Goal: Task Accomplishment & Management: Manage account settings

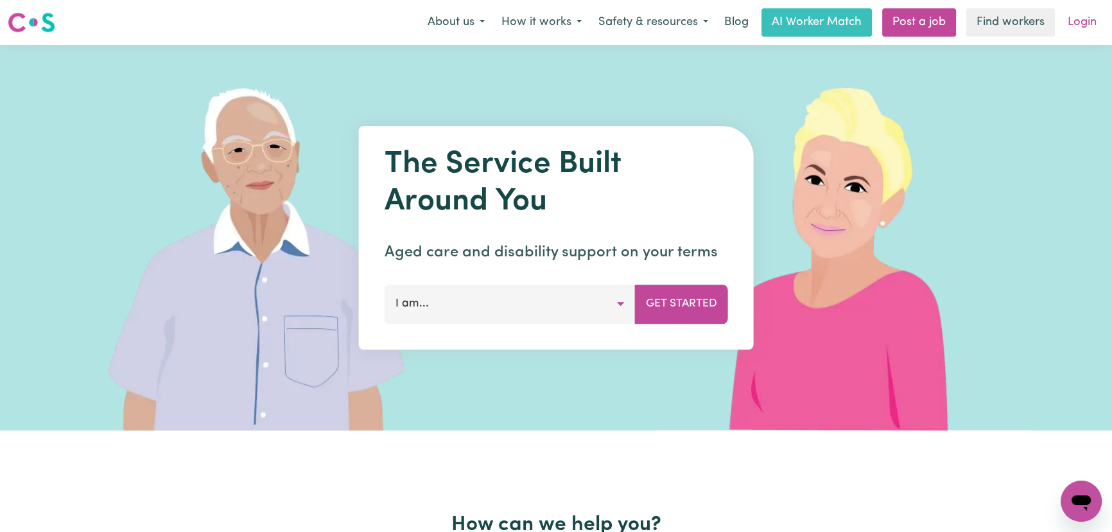
click at [1083, 17] on link "Login" at bounding box center [1082, 22] width 44 height 28
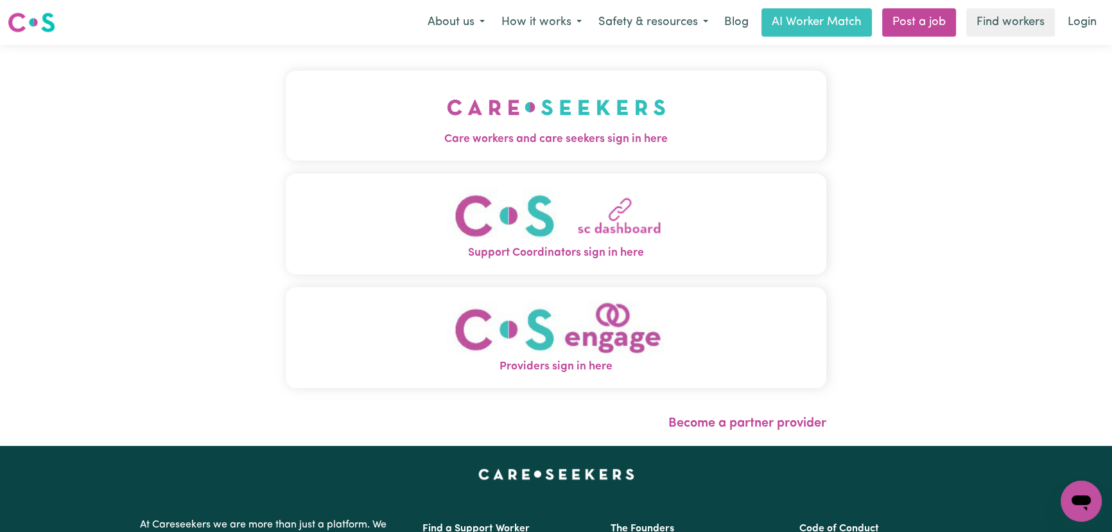
click at [545, 119] on img "Care workers and care seekers sign in here" at bounding box center [556, 107] width 219 height 48
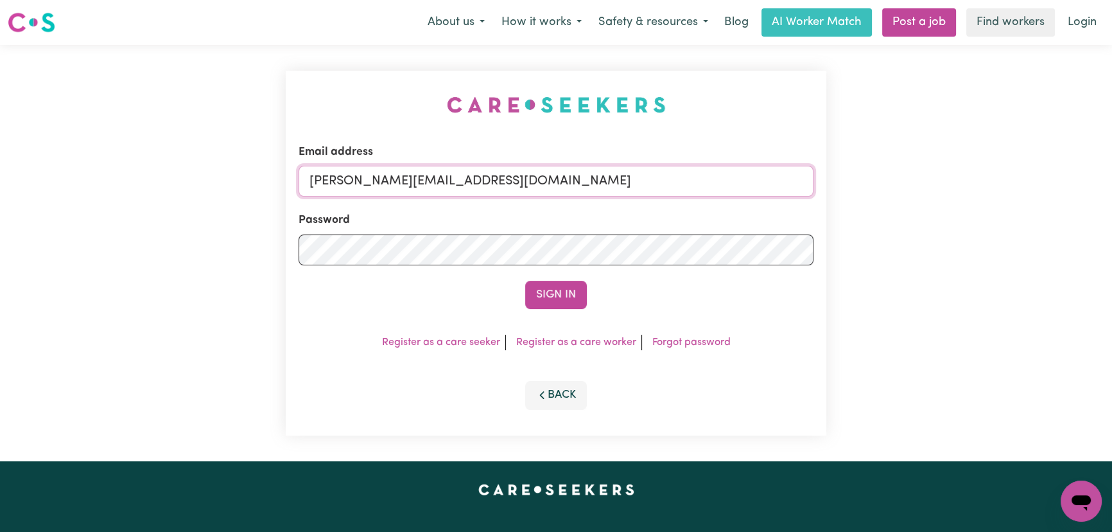
click at [547, 188] on input "[PERSON_NAME][EMAIL_ADDRESS][DOMAIN_NAME]" at bounding box center [556, 181] width 515 height 31
drag, startPoint x: 654, startPoint y: 186, endPoint x: 385, endPoint y: 188, distance: 269.0
click at [376, 186] on input "[EMAIL_ADDRESS][DOMAIN_NAME]" at bounding box center [556, 181] width 515 height 31
type input "[EMAIL_ADDRESS][DOMAIN_NAME]"
click at [556, 308] on div "Sign In" at bounding box center [556, 295] width 515 height 28
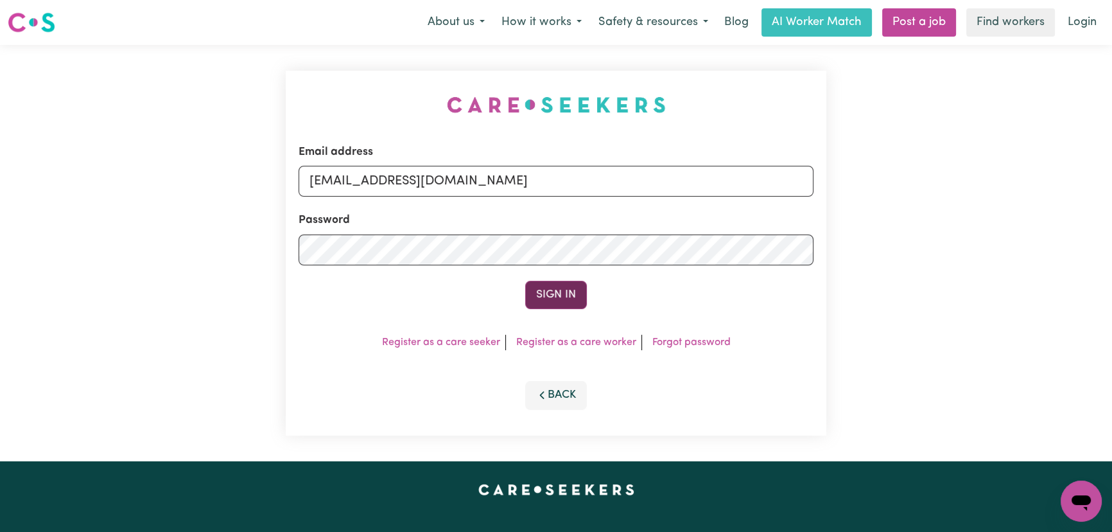
click at [562, 299] on button "Sign In" at bounding box center [556, 295] width 62 height 28
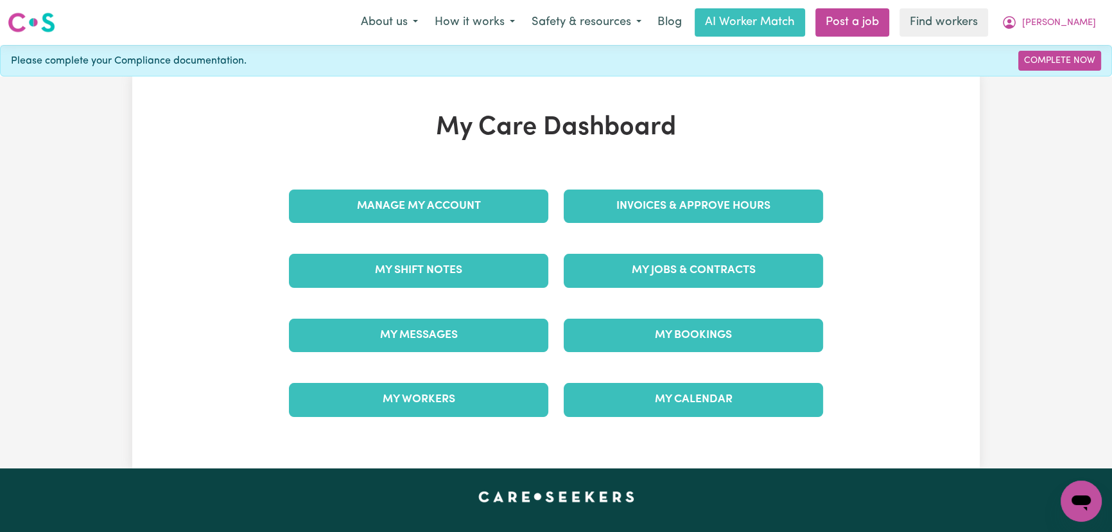
click at [1058, 196] on div "My Care Dashboard Manage My Account Invoices & Approve Hours My Shift Notes My …" at bounding box center [556, 272] width 1112 height 392
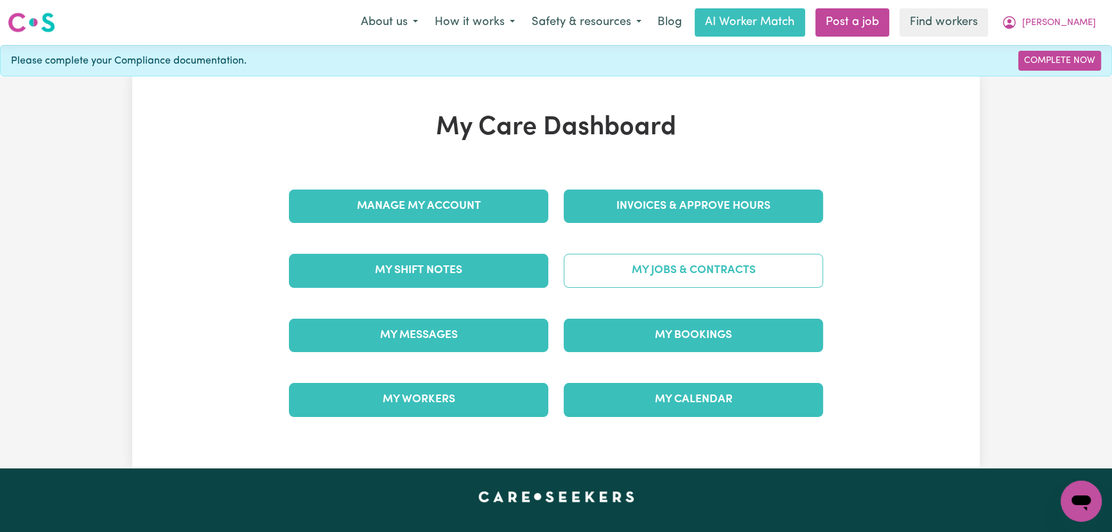
click at [704, 269] on link "My Jobs & Contracts" at bounding box center [693, 270] width 259 height 33
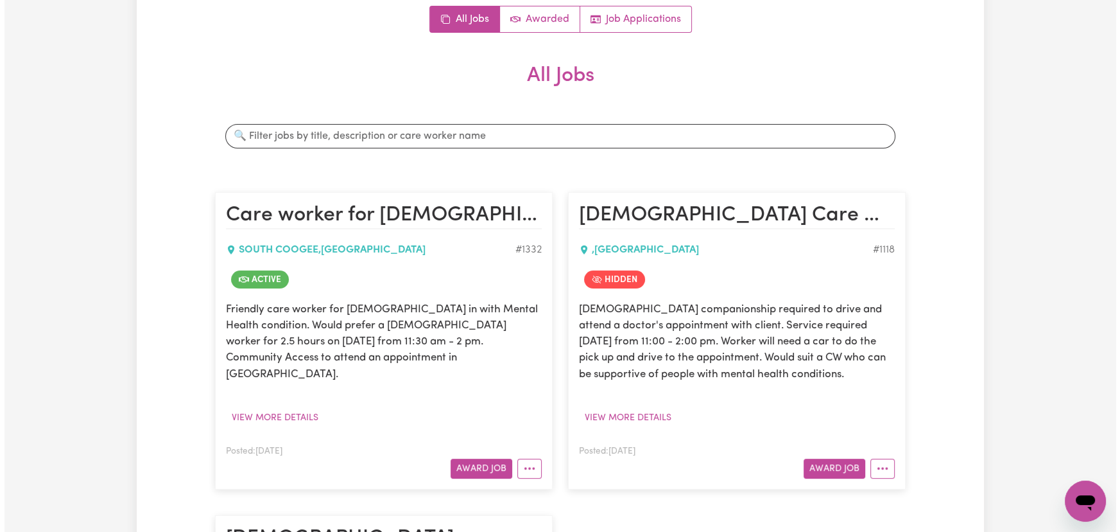
scroll to position [233, 0]
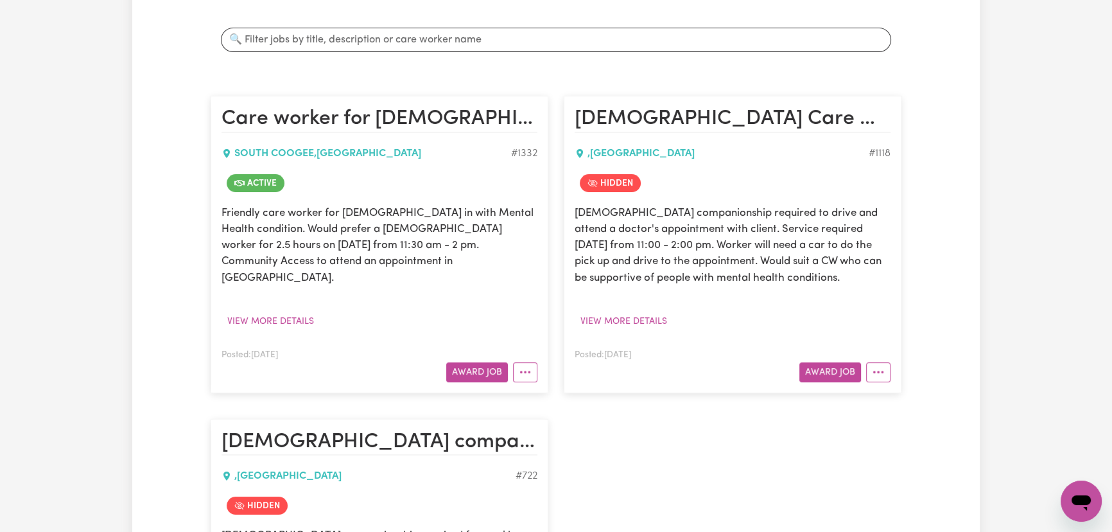
drag, startPoint x: 522, startPoint y: 363, endPoint x: 543, endPoint y: 372, distance: 22.4
click at [522, 362] on button "More options" at bounding box center [525, 372] width 24 height 20
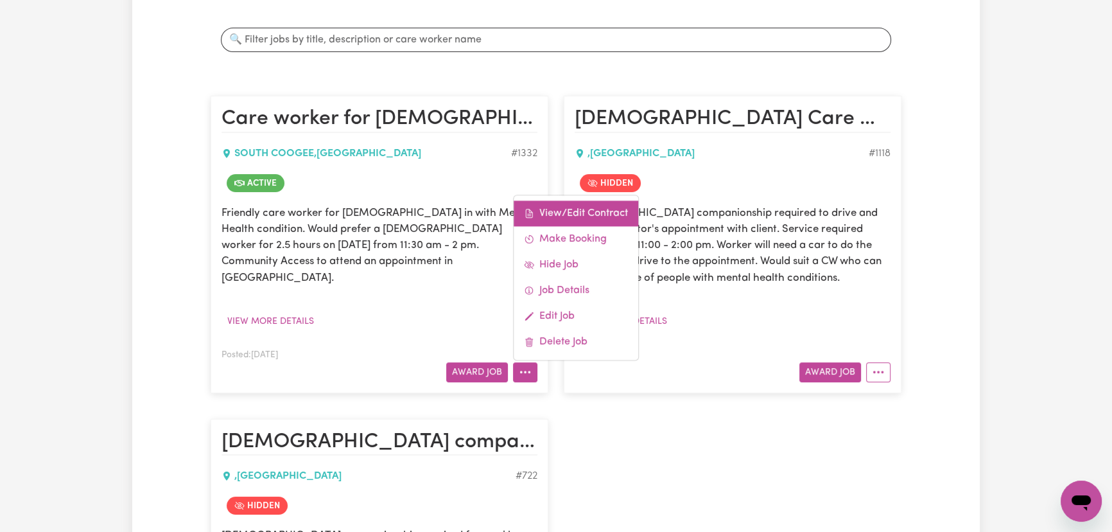
click at [595, 200] on link "View/Edit Contract" at bounding box center [576, 213] width 125 height 26
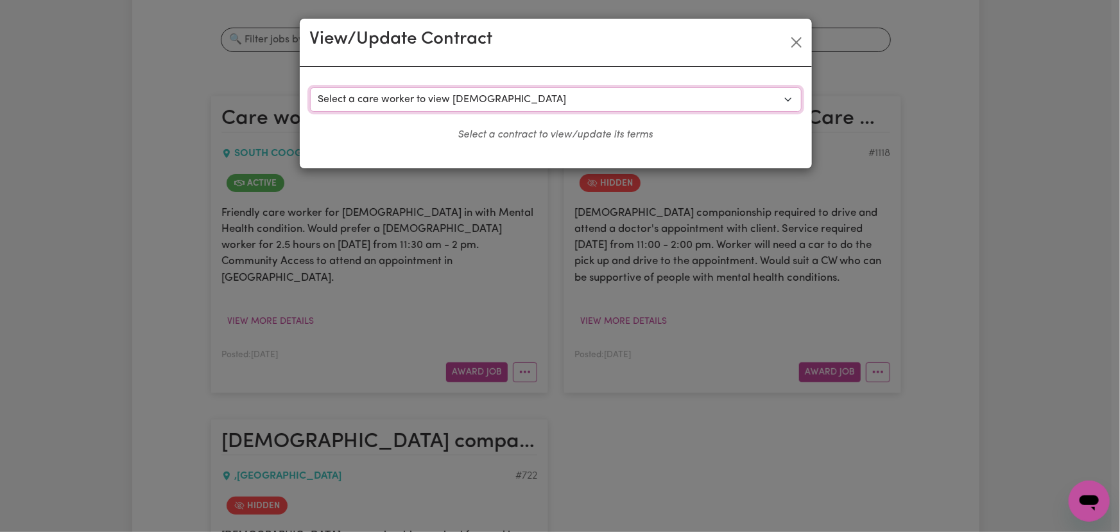
click at [573, 96] on select "Select a care worker to view [DEMOGRAPHIC_DATA] #757 - [PERSON_NAME] (contract …" at bounding box center [556, 99] width 492 height 24
select select "799"
click at [310, 87] on select "Select a care worker to view [DEMOGRAPHIC_DATA] #757 - [PERSON_NAME] (contract …" at bounding box center [556, 99] width 492 height 24
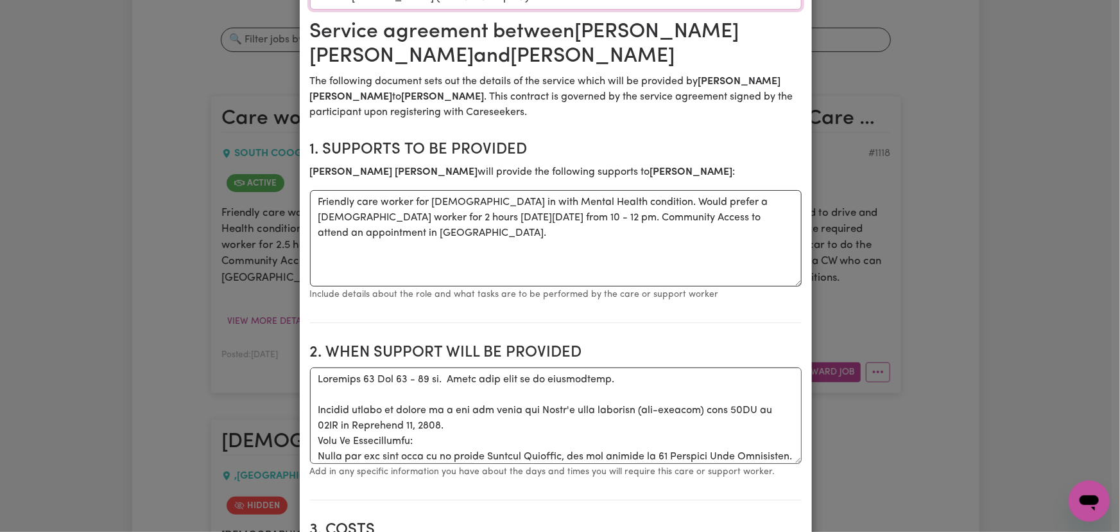
scroll to position [0, 0]
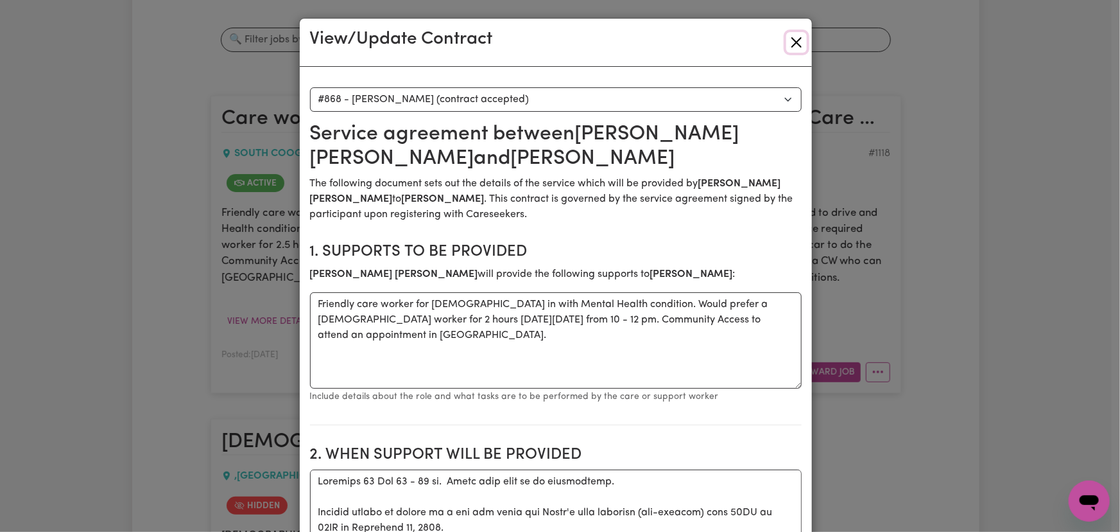
click at [796, 39] on button "Close" at bounding box center [797, 42] width 21 height 21
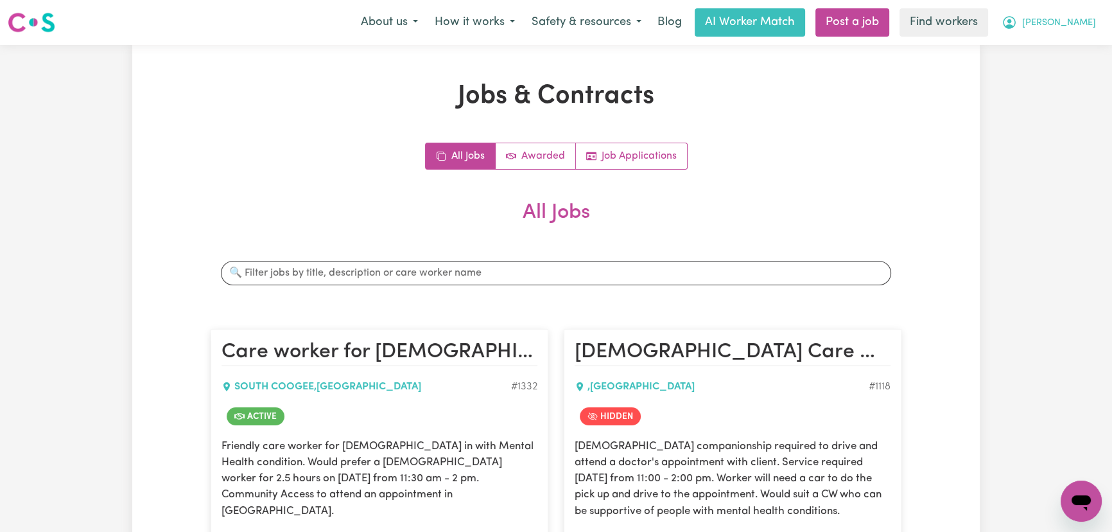
click at [1088, 26] on span "[PERSON_NAME]" at bounding box center [1059, 23] width 74 height 14
click at [1083, 56] on link "My Dashboard" at bounding box center [1052, 50] width 101 height 24
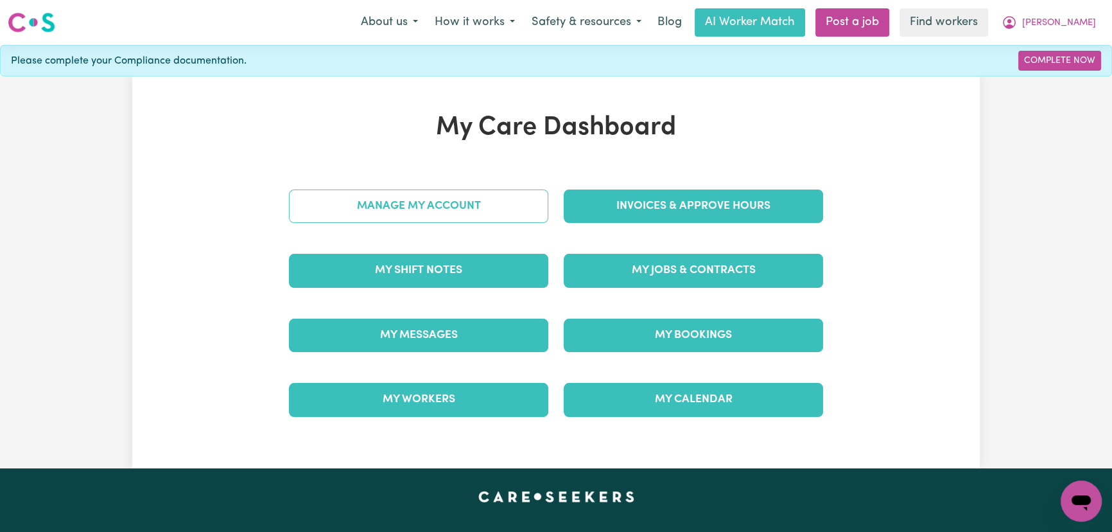
click at [455, 210] on link "Manage My Account" at bounding box center [418, 205] width 259 height 33
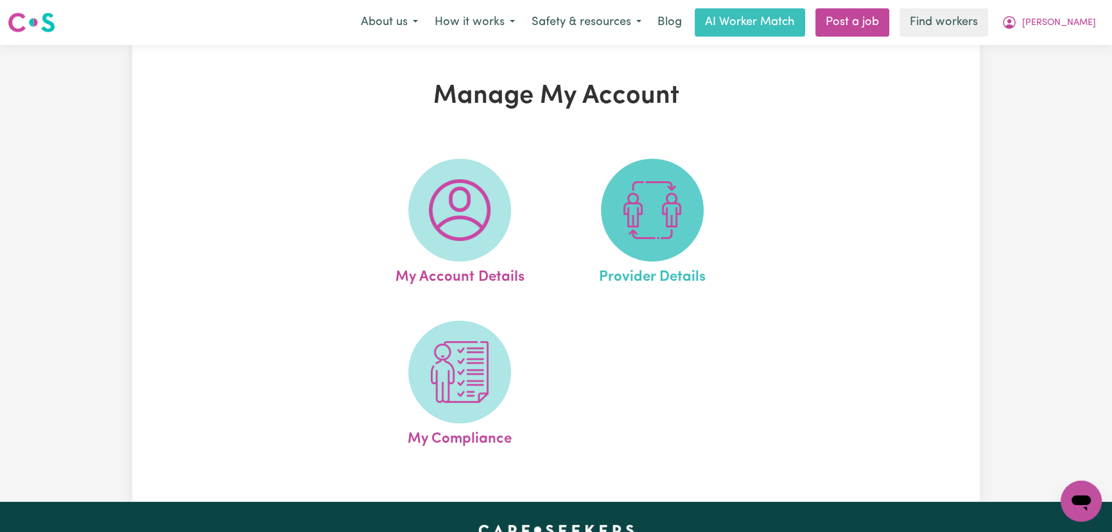
click at [654, 233] on img at bounding box center [653, 210] width 62 height 62
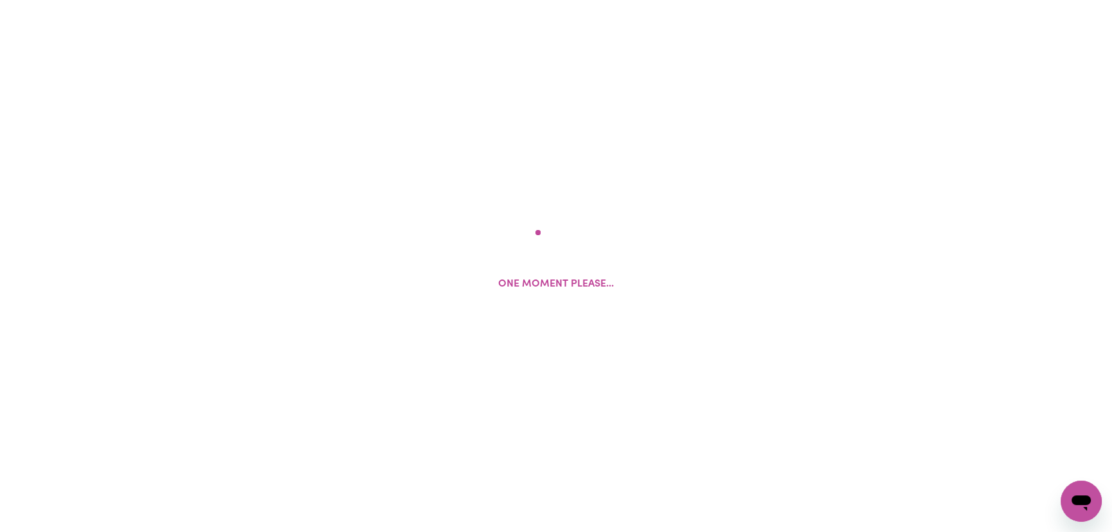
select select "NDIS_FUNDING_SELF_MANAGED"
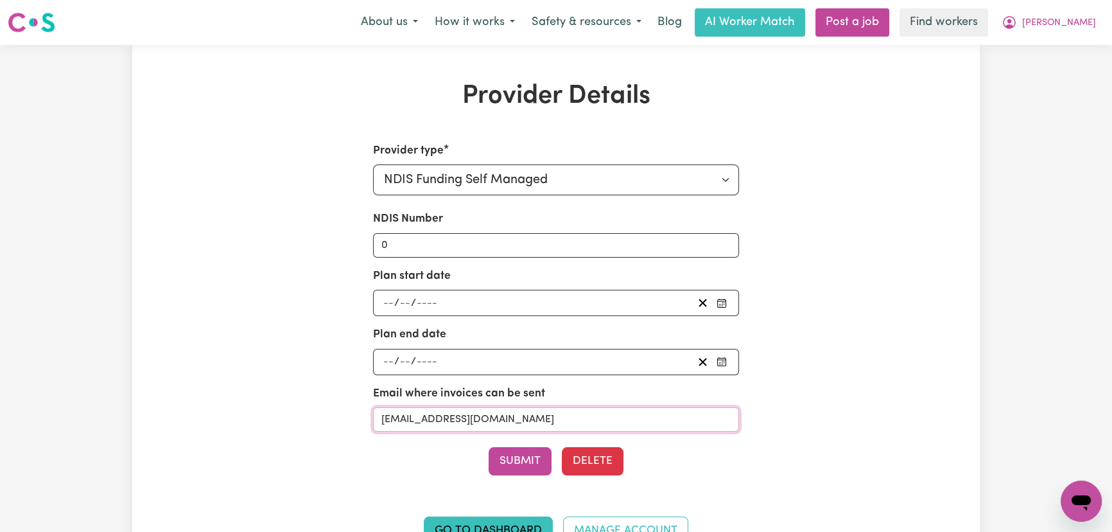
click at [446, 412] on input "[EMAIL_ADDRESS][DOMAIN_NAME]" at bounding box center [556, 419] width 367 height 24
click at [447, 412] on input "[EMAIL_ADDRESS][DOMAIN_NAME]" at bounding box center [556, 419] width 367 height 24
click at [448, 412] on input "[EMAIL_ADDRESS][DOMAIN_NAME]" at bounding box center [556, 419] width 367 height 24
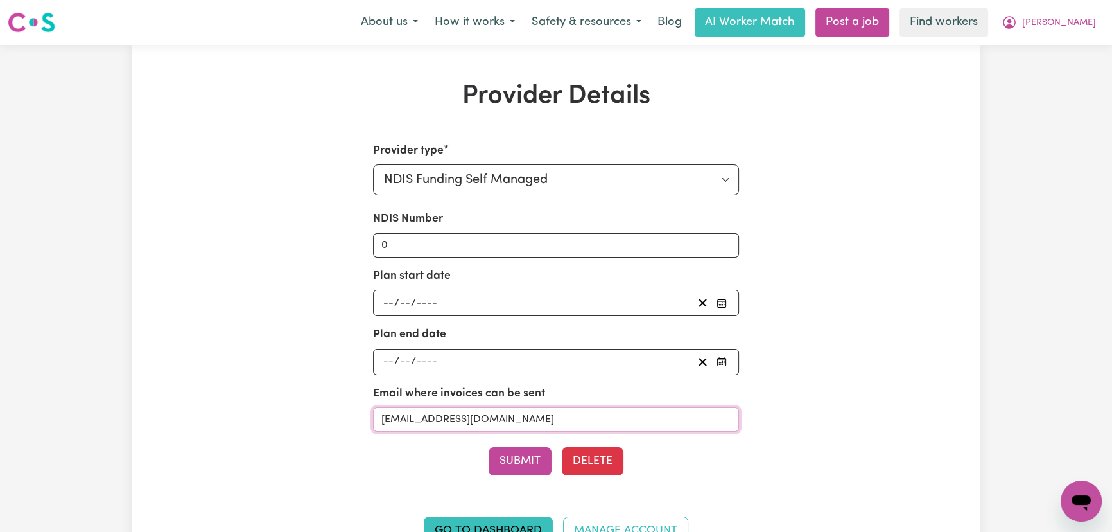
paste input "accounts@myplanmanager"
type input "[EMAIL_ADDRESS][DOMAIN_NAME]"
click at [527, 451] on button "Submit" at bounding box center [520, 461] width 63 height 28
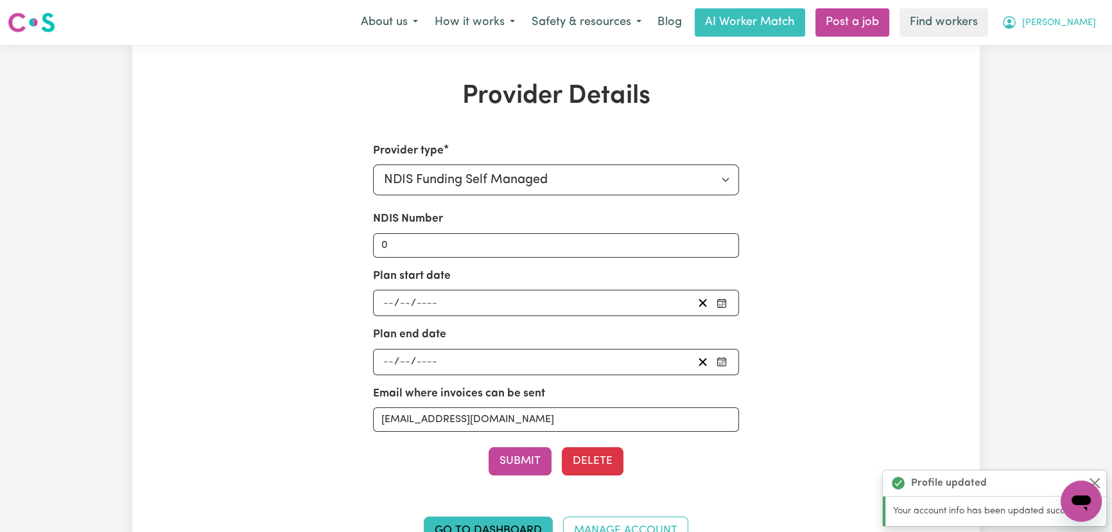
click at [1081, 19] on span "[PERSON_NAME]" at bounding box center [1059, 23] width 74 height 14
click at [1083, 51] on link "My Dashboard" at bounding box center [1052, 50] width 101 height 24
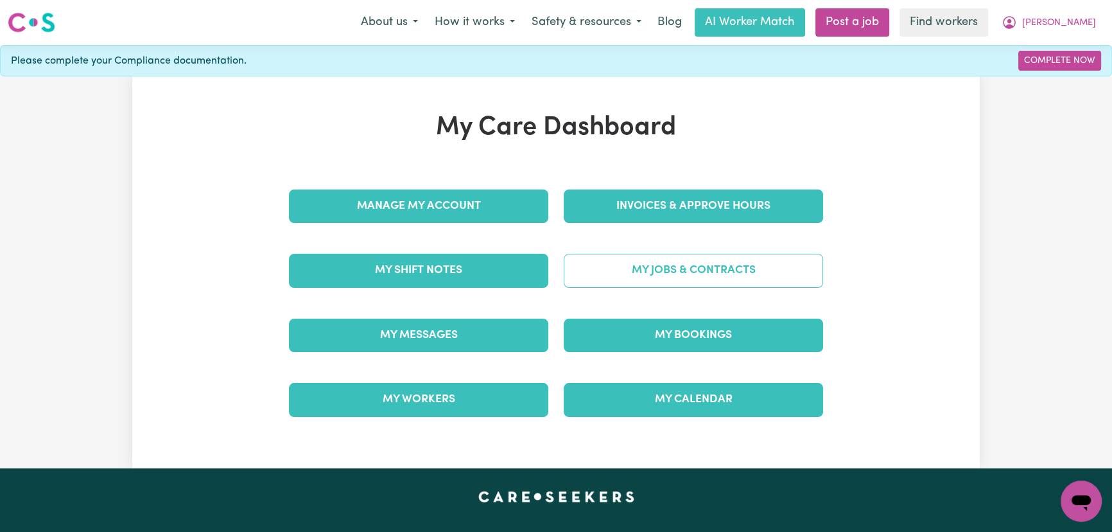
click at [645, 282] on link "My Jobs & Contracts" at bounding box center [693, 270] width 259 height 33
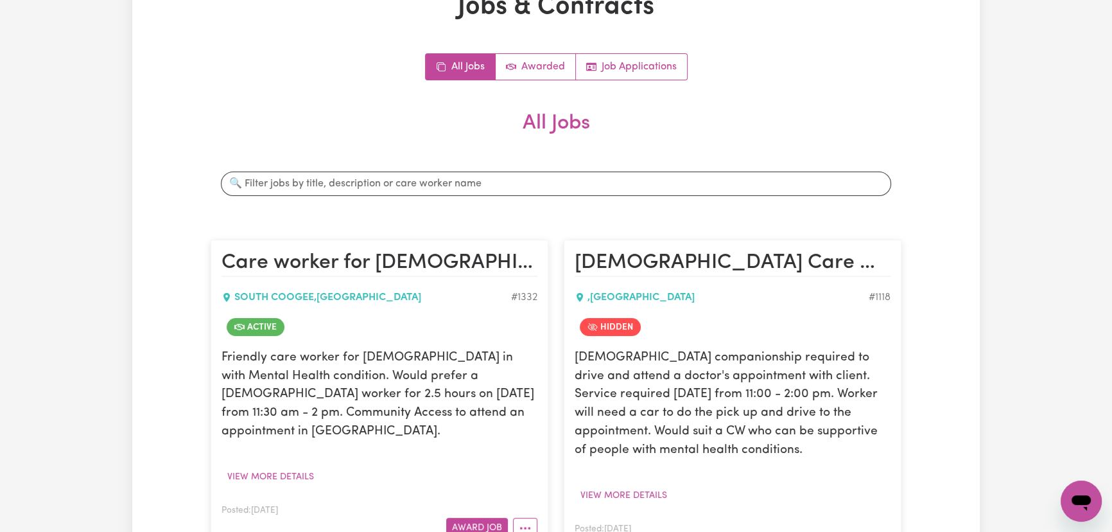
scroll to position [233, 0]
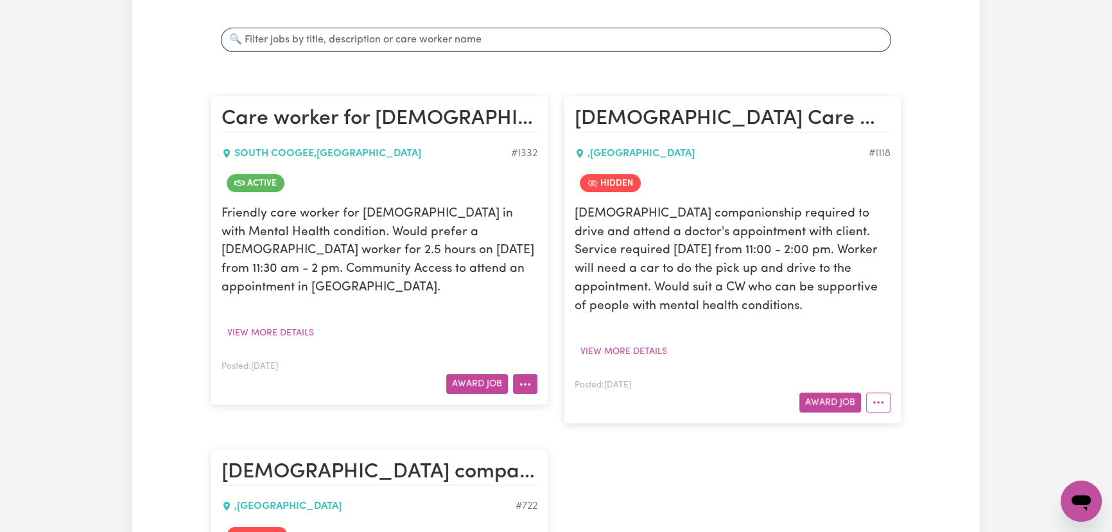
click at [532, 374] on button "More options" at bounding box center [525, 384] width 24 height 20
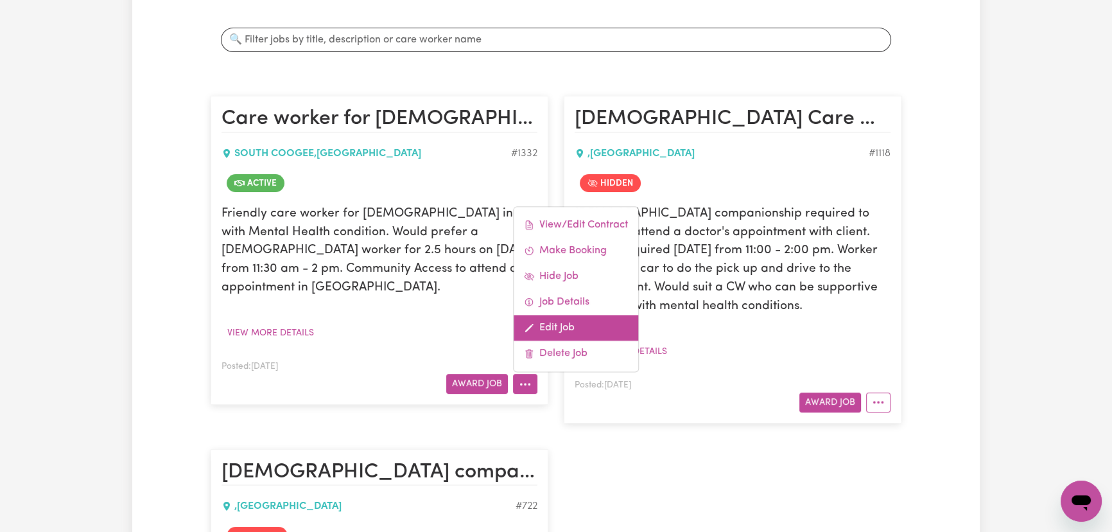
click at [561, 315] on link "Edit Job" at bounding box center [576, 328] width 125 height 26
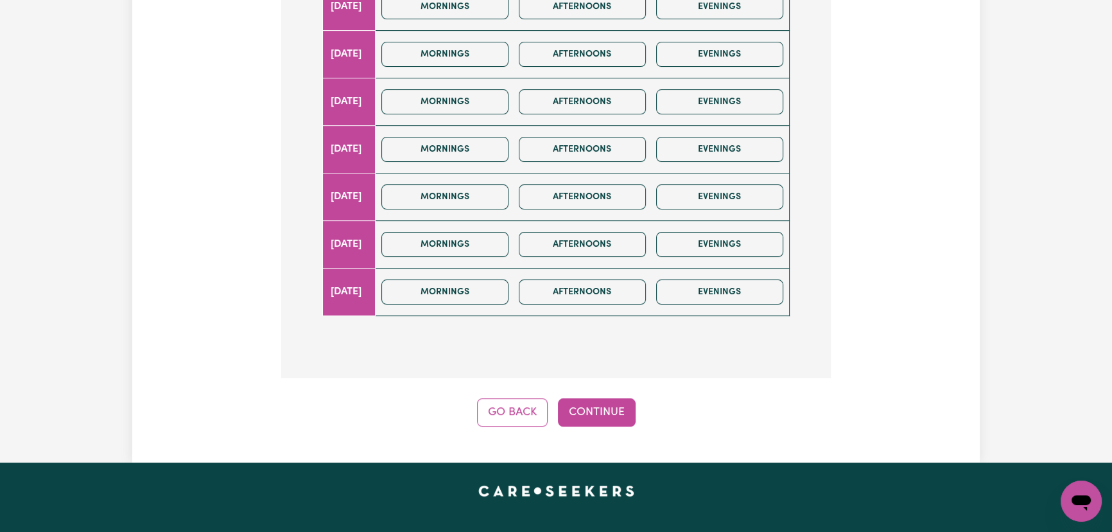
scroll to position [492, 0]
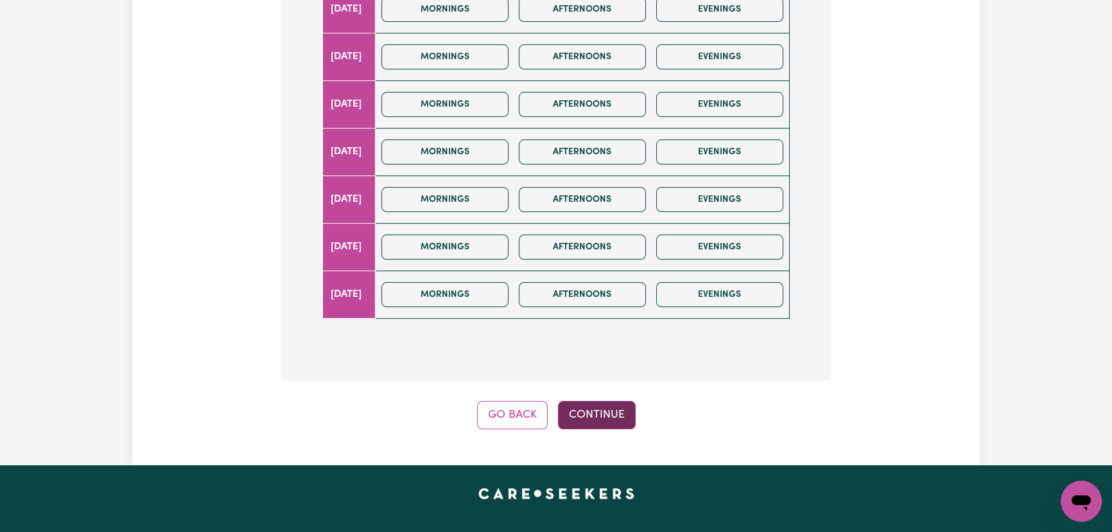
click at [589, 401] on button "Continue" at bounding box center [597, 415] width 78 height 28
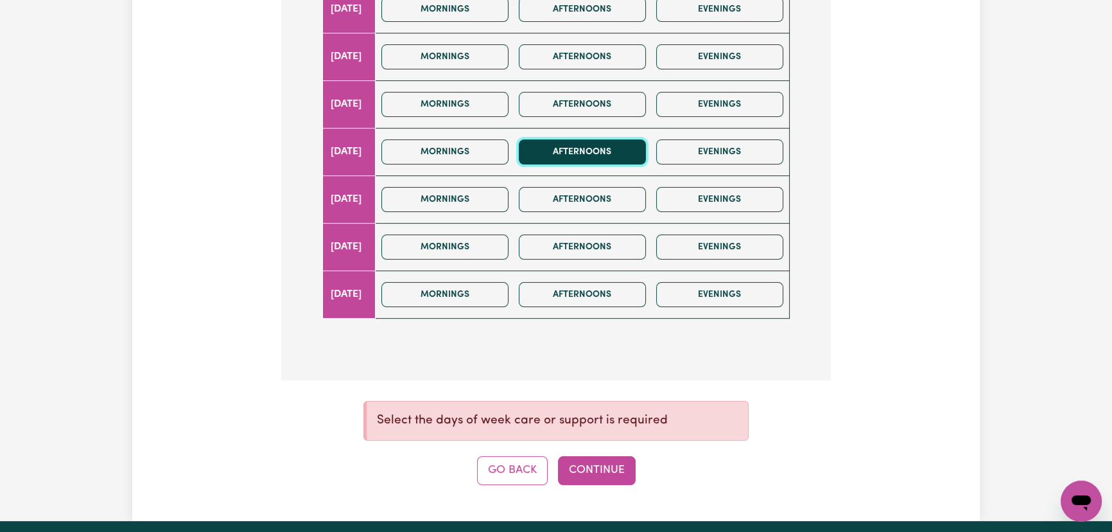
click at [596, 139] on button "Afternoons" at bounding box center [582, 151] width 127 height 25
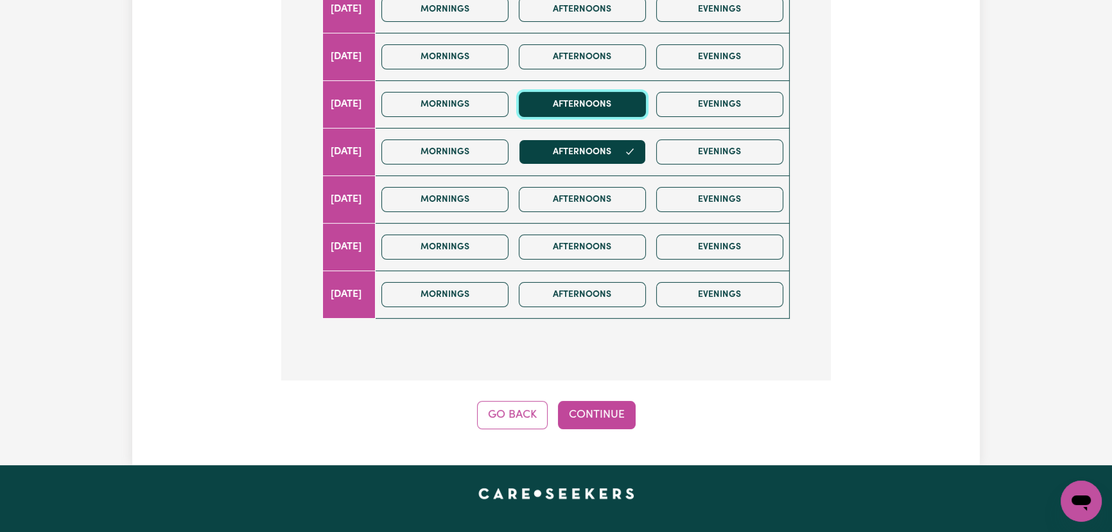
click at [605, 92] on button "Afternoons" at bounding box center [582, 104] width 127 height 25
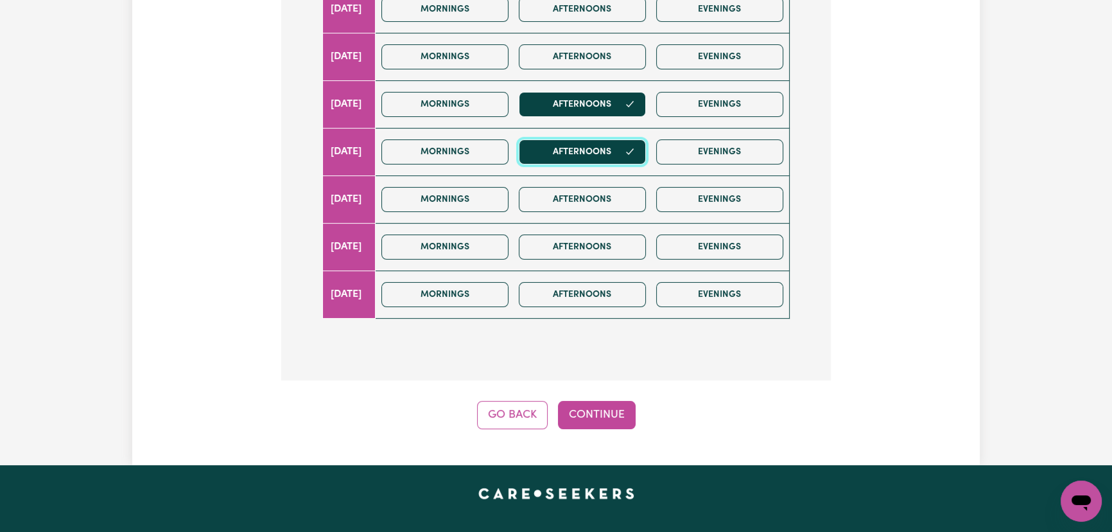
click at [600, 139] on button "Afternoons" at bounding box center [582, 151] width 127 height 25
click at [611, 139] on button "Afternoons" at bounding box center [582, 151] width 127 height 25
click at [614, 401] on button "Continue" at bounding box center [597, 415] width 78 height 28
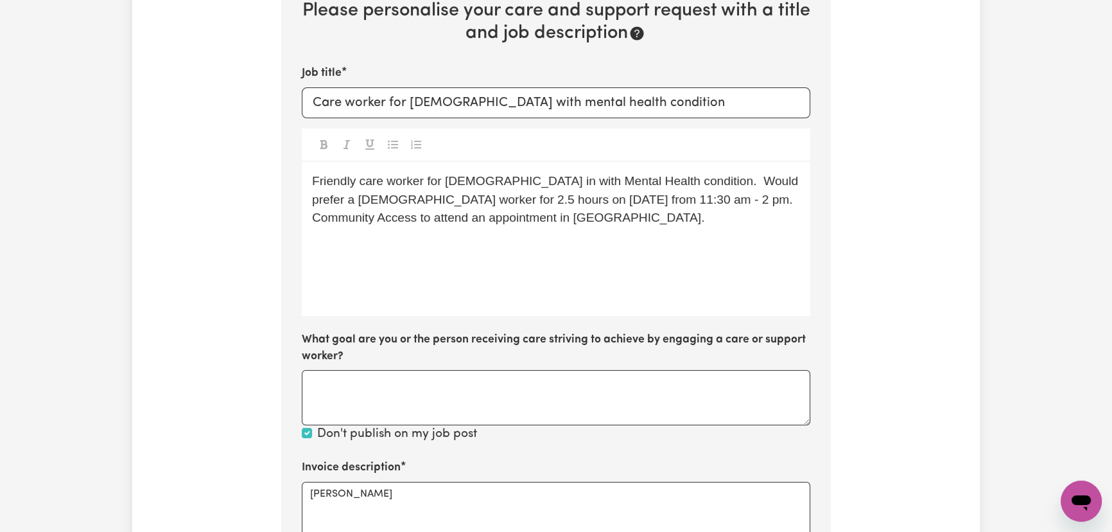
scroll to position [424, 0]
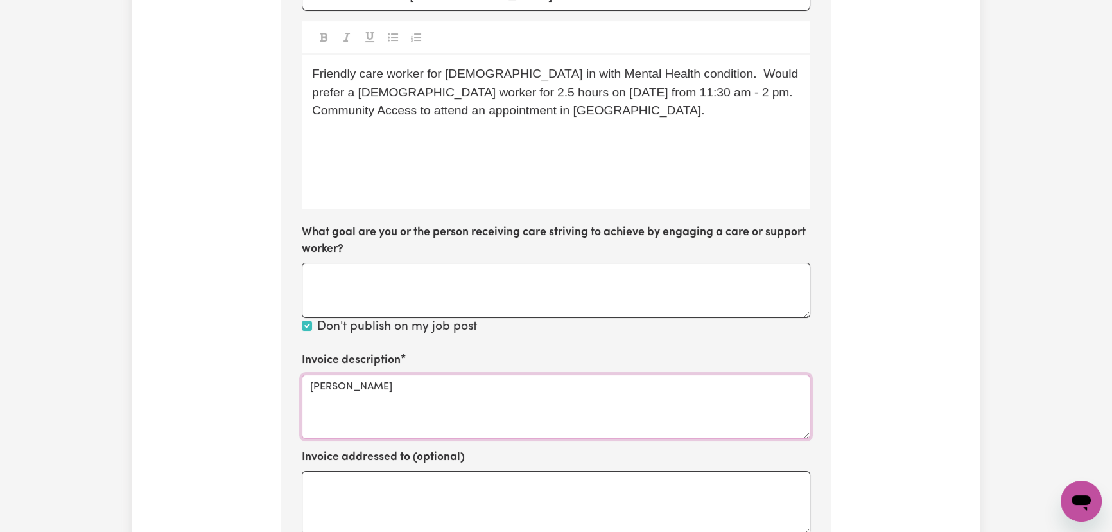
click at [392, 374] on textarea "[PERSON_NAME]" at bounding box center [556, 406] width 509 height 64
paste textarea "01_011_0107_1_1"
click at [378, 374] on textarea "[PERSON_NAME] 01_011_0107_1_1" at bounding box center [556, 406] width 509 height 64
click at [372, 374] on textarea "[PERSON_NAME] NDIS: 01_011_0107_1_1" at bounding box center [556, 406] width 509 height 64
click at [367, 375] on textarea "[PERSON_NAME] NDIS: 01_011_0107_1_1" at bounding box center [556, 406] width 509 height 64
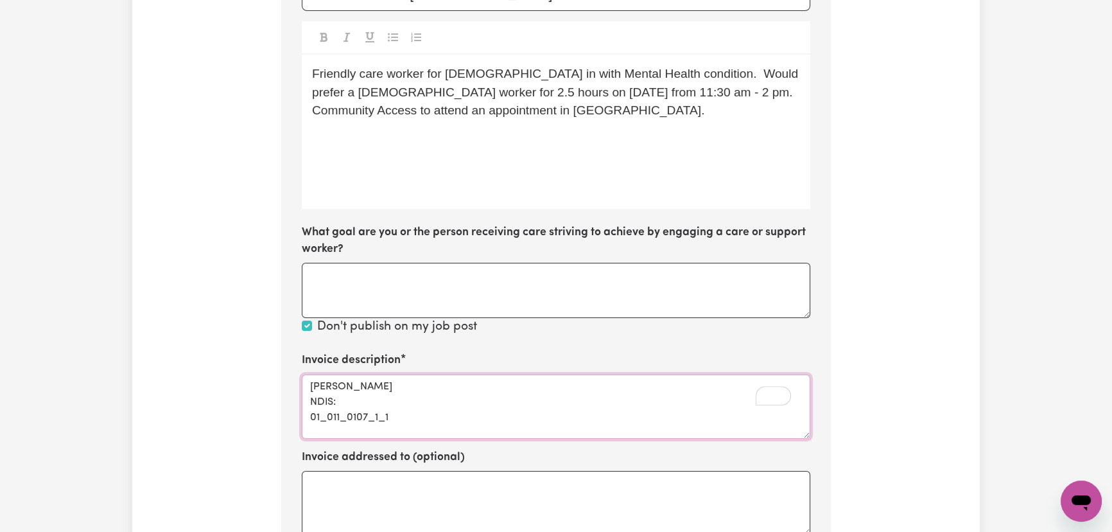
paste textarea "430497084"
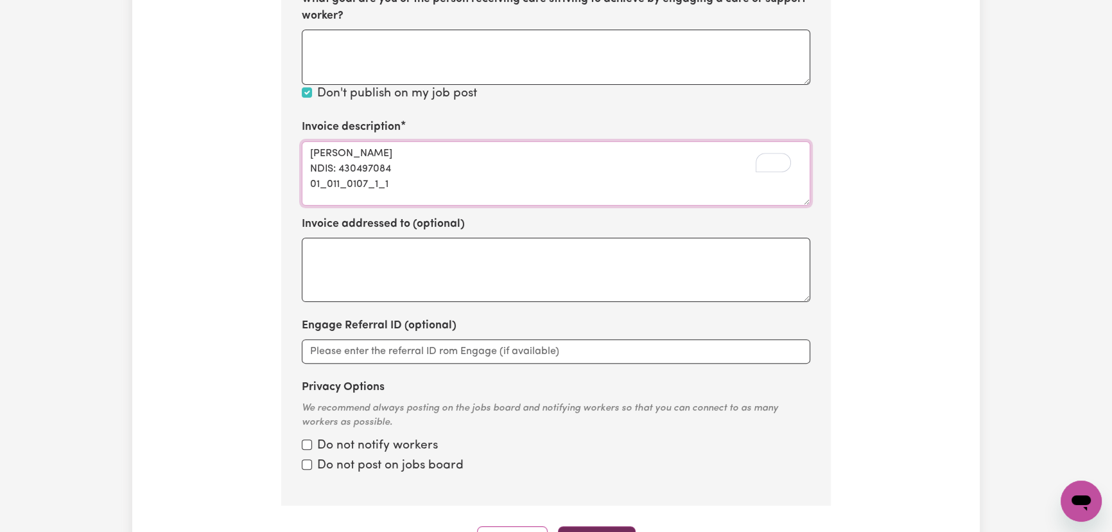
type textarea "[PERSON_NAME] NDIS: 430497084 01_011_0107_1_1"
click at [589, 526] on button "Continue" at bounding box center [597, 540] width 78 height 28
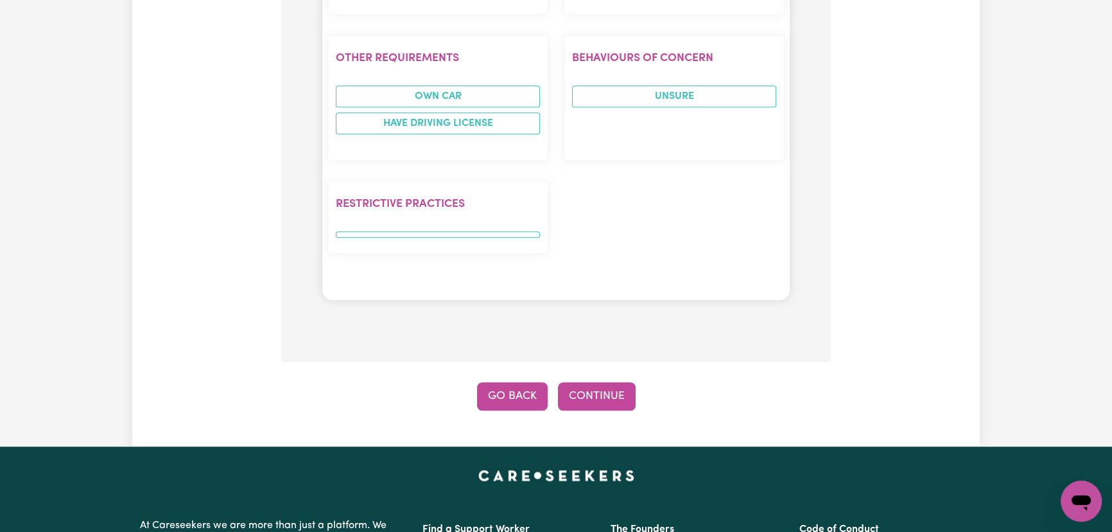
click at [519, 382] on button "Go Back" at bounding box center [512, 396] width 71 height 28
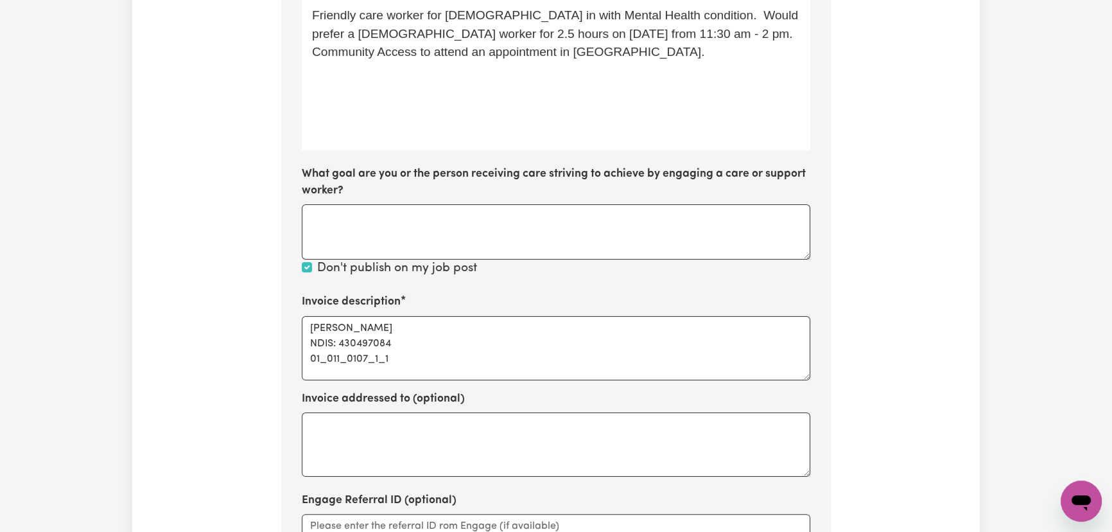
scroll to position [774, 0]
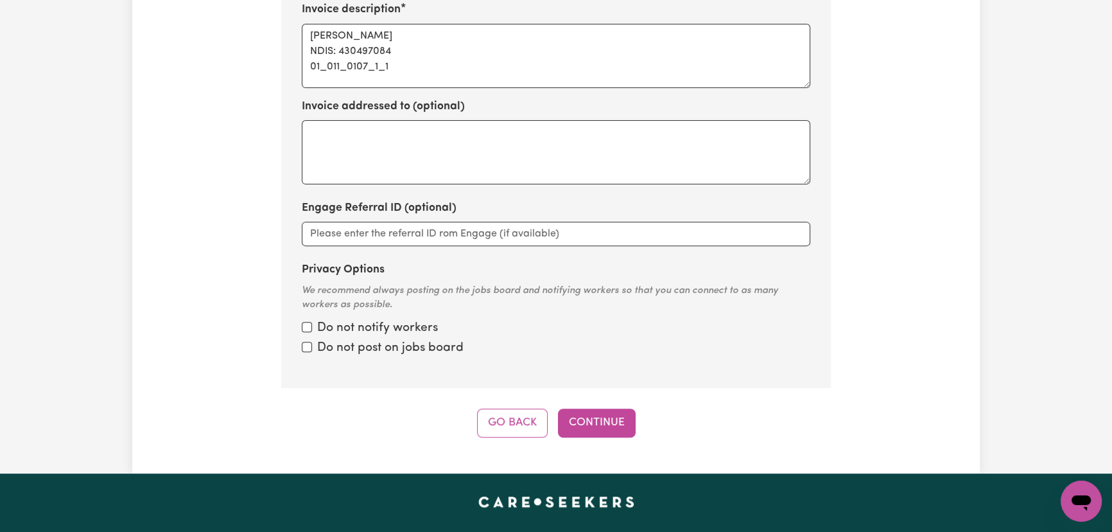
click at [318, 319] on label "Do not notify workers" at bounding box center [377, 328] width 121 height 19
click at [312, 322] on input "Privacy Options" at bounding box center [307, 327] width 10 height 10
checkbox input "true"
drag, startPoint x: 305, startPoint y: 318, endPoint x: 349, endPoint y: 333, distance: 46.7
click at [306, 322] on input "Privacy Options" at bounding box center [307, 327] width 10 height 10
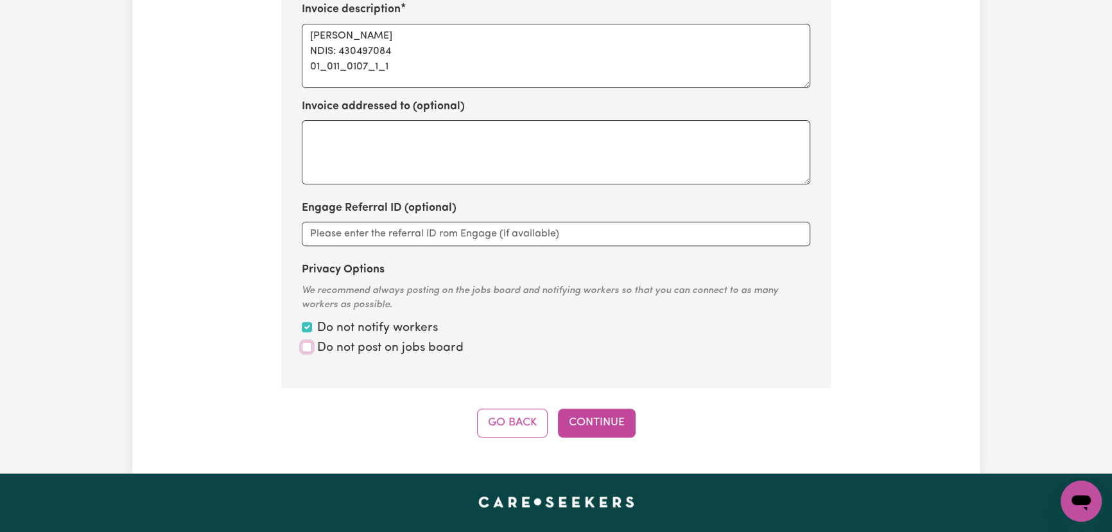
checkbox input "true"
click at [584, 408] on button "Continue" at bounding box center [597, 422] width 78 height 28
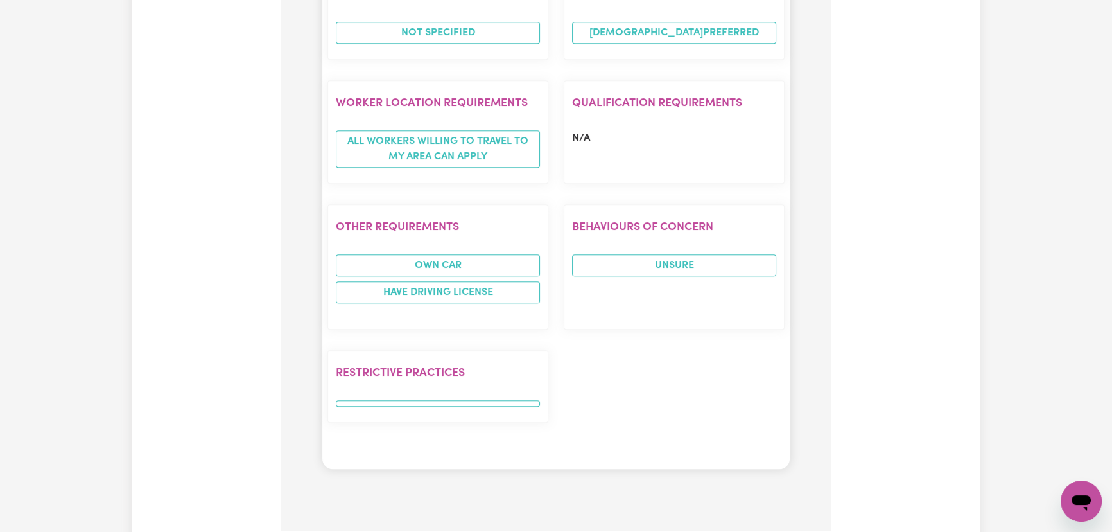
scroll to position [1240, 0]
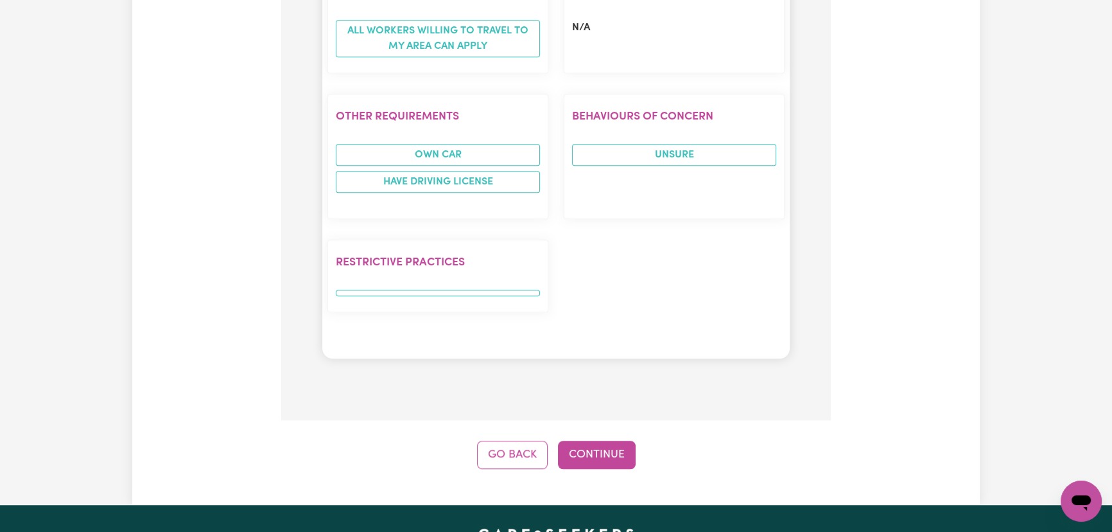
click at [575, 440] on button "Continue" at bounding box center [597, 454] width 78 height 28
click at [604, 440] on div "Go Back Continue" at bounding box center [556, 454] width 550 height 28
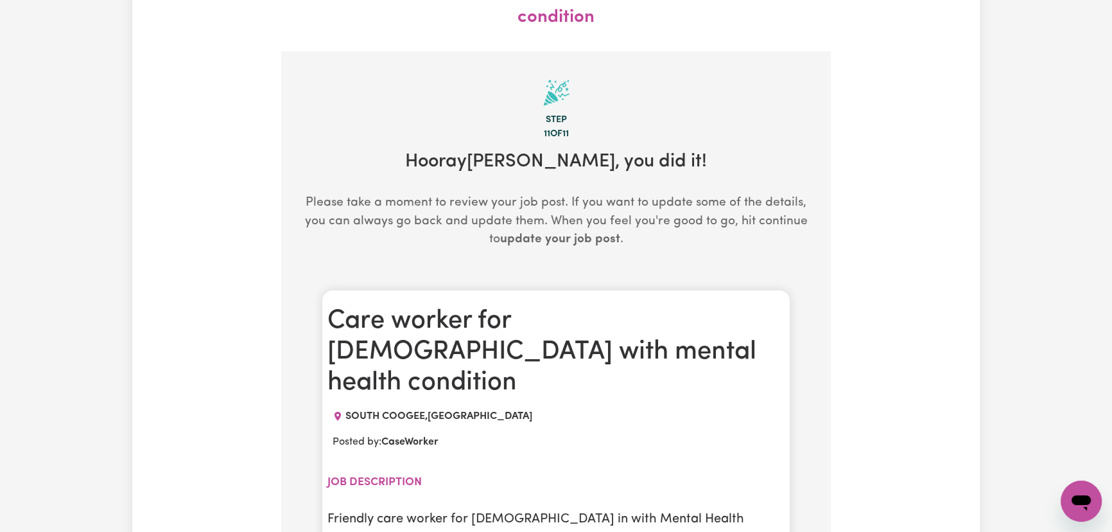
scroll to position [0, 0]
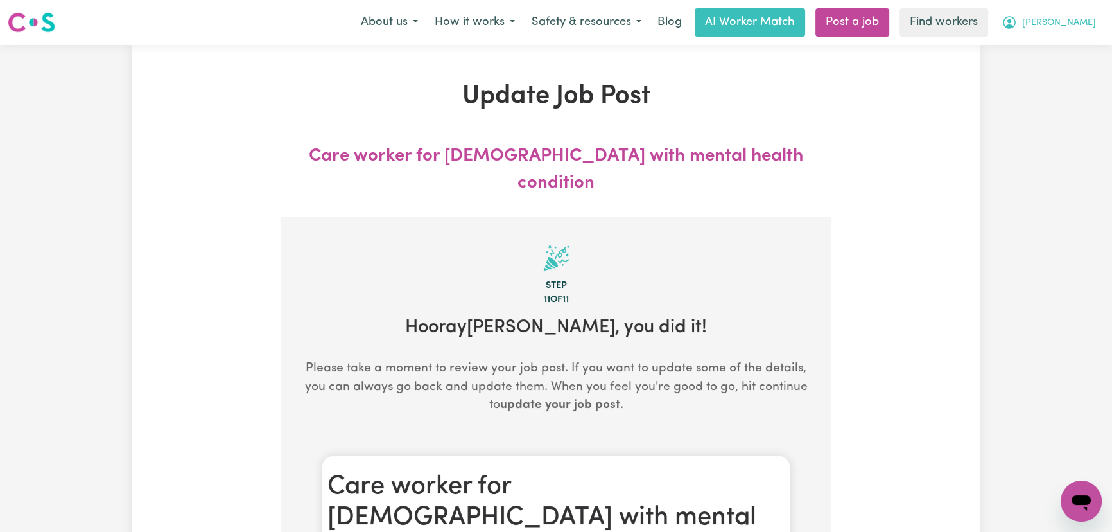
click at [1079, 34] on button "[PERSON_NAME]" at bounding box center [1048, 22] width 111 height 27
drag, startPoint x: 1080, startPoint y: 36, endPoint x: 1081, endPoint y: 44, distance: 8.4
click at [1081, 44] on link "My Dashboard" at bounding box center [1052, 50] width 101 height 24
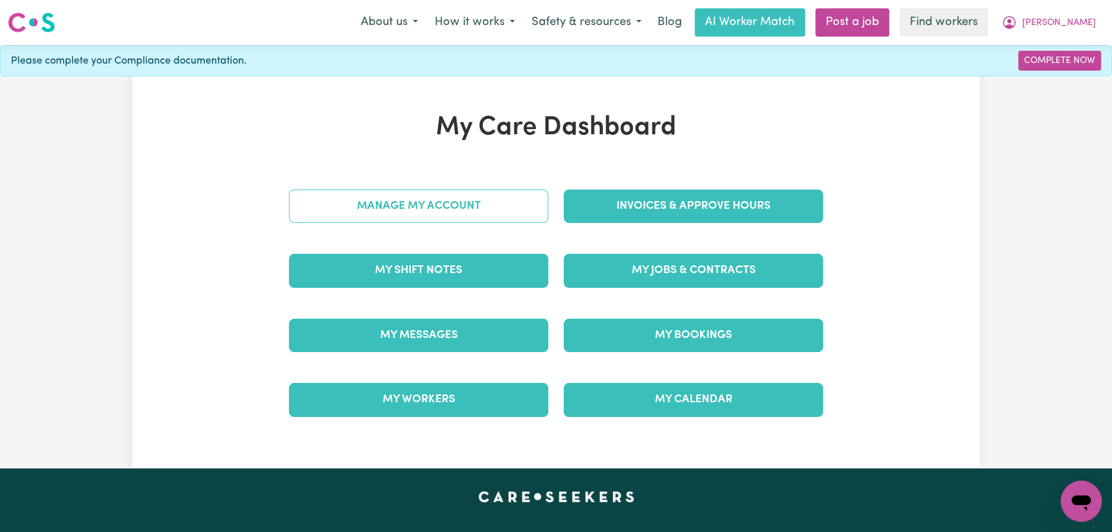
click at [412, 212] on link "Manage My Account" at bounding box center [418, 205] width 259 height 33
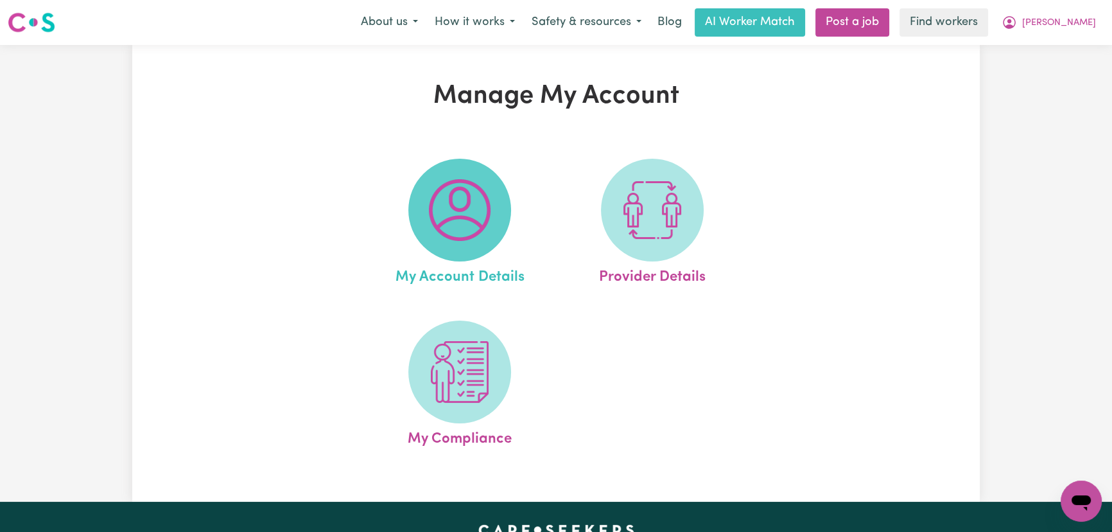
click at [466, 220] on img at bounding box center [460, 210] width 62 height 62
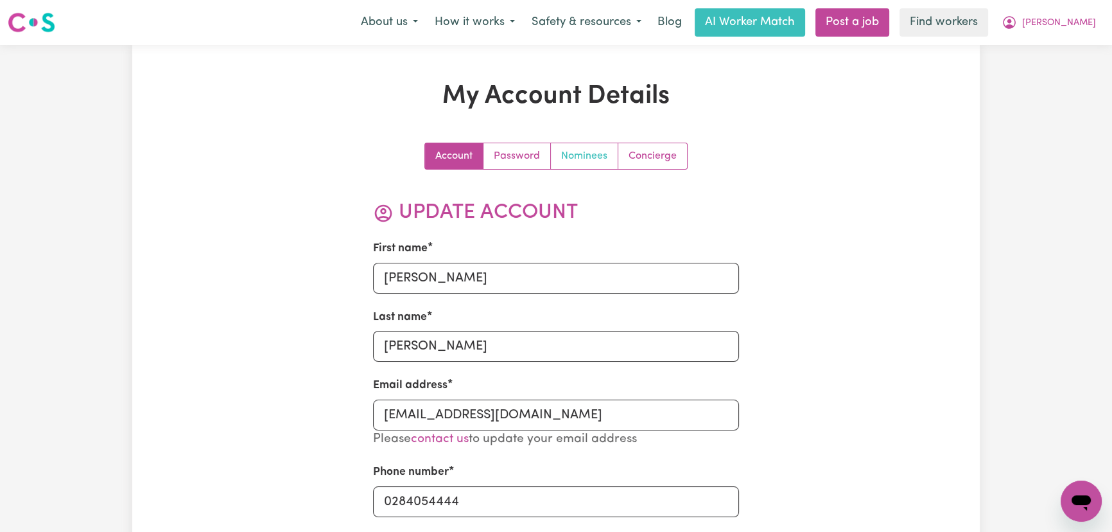
click at [587, 161] on link "Nominees" at bounding box center [584, 156] width 67 height 26
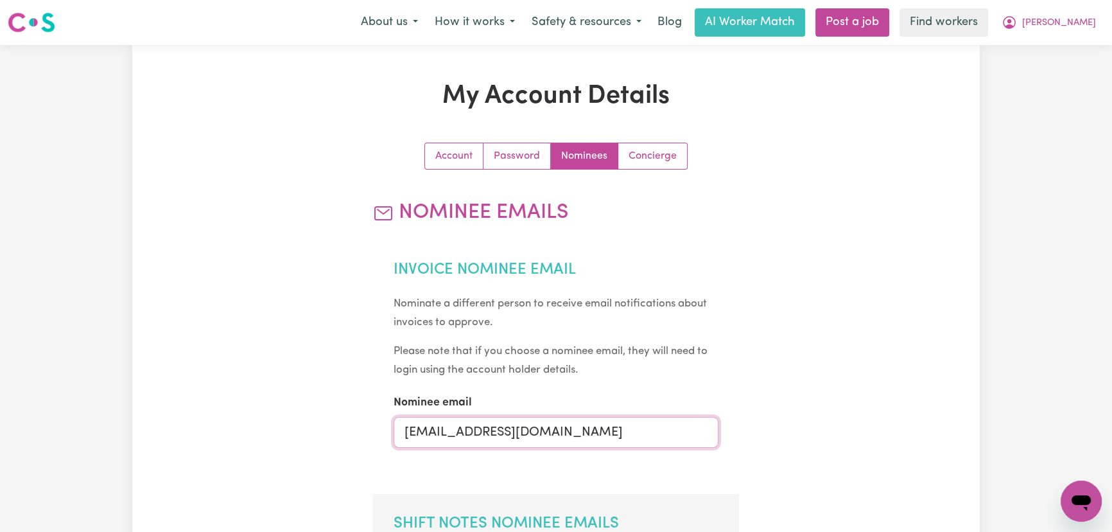
click at [476, 435] on input "[EMAIL_ADDRESS][DOMAIN_NAME]" at bounding box center [557, 432] width 326 height 31
type input "[EMAIL_ADDRESS][DOMAIN_NAME]"
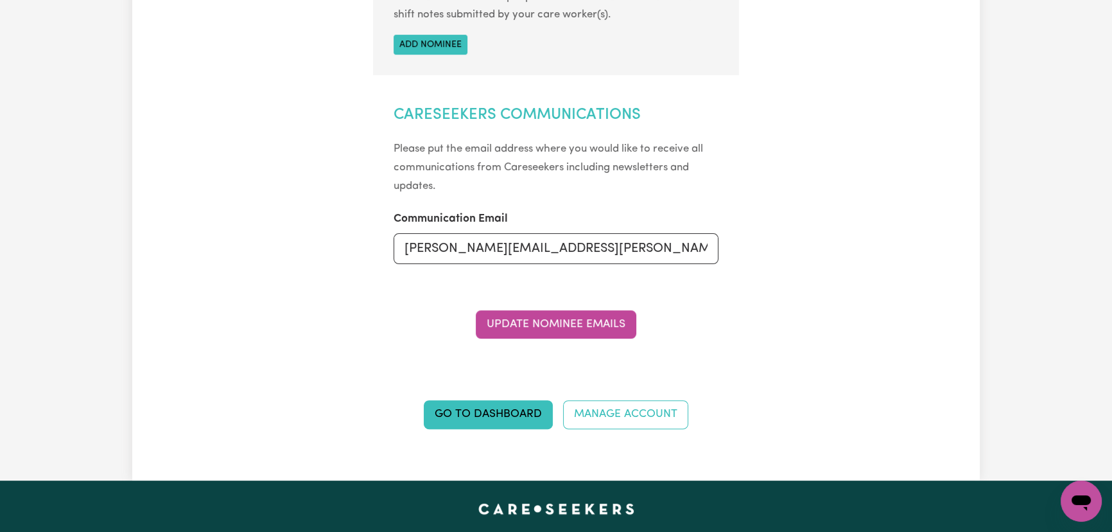
scroll to position [642, 0]
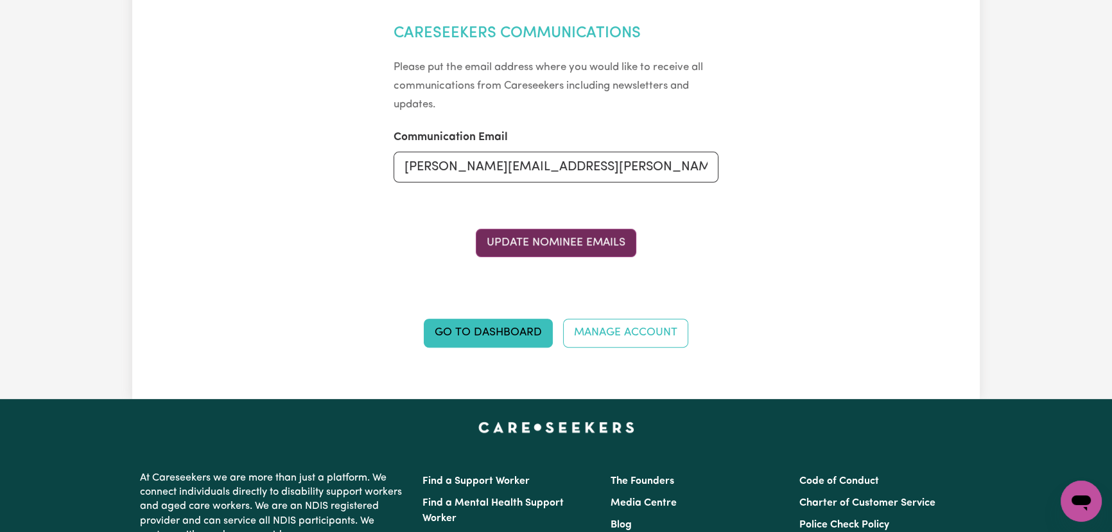
click at [541, 244] on button "Update Nominee Emails" at bounding box center [556, 243] width 161 height 28
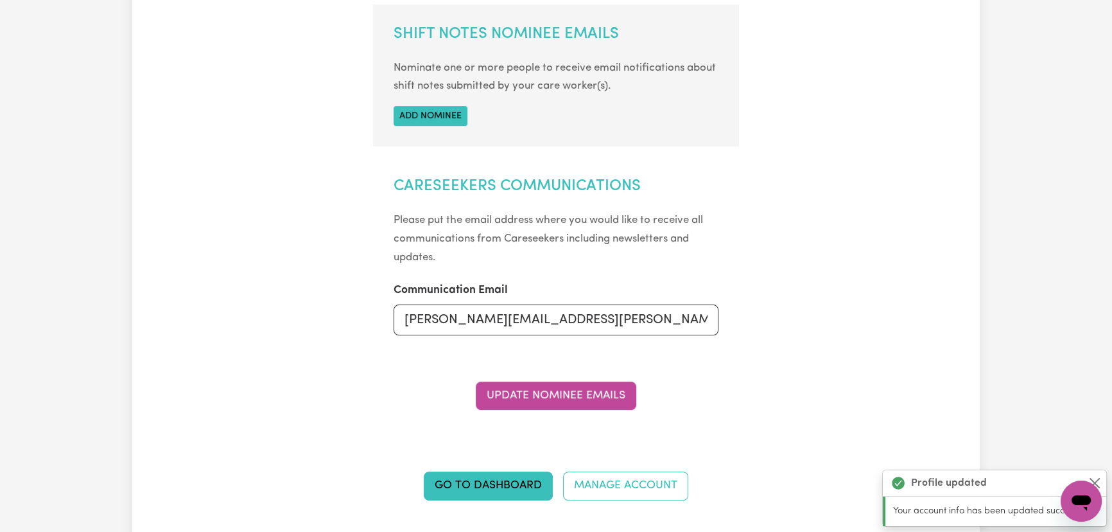
scroll to position [0, 0]
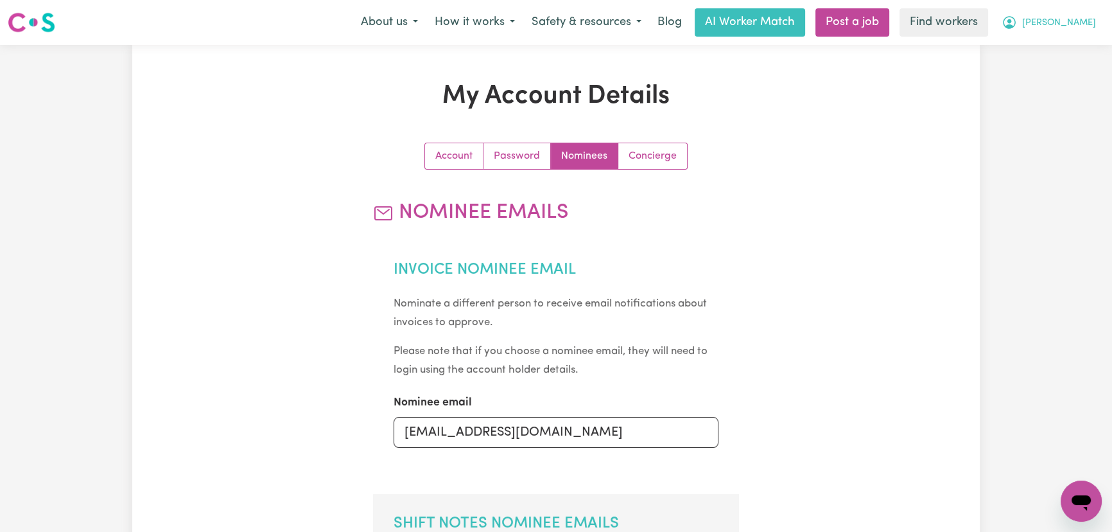
click at [1077, 30] on span "[PERSON_NAME]" at bounding box center [1059, 23] width 74 height 14
click at [1066, 70] on link "Logout" at bounding box center [1052, 74] width 101 height 24
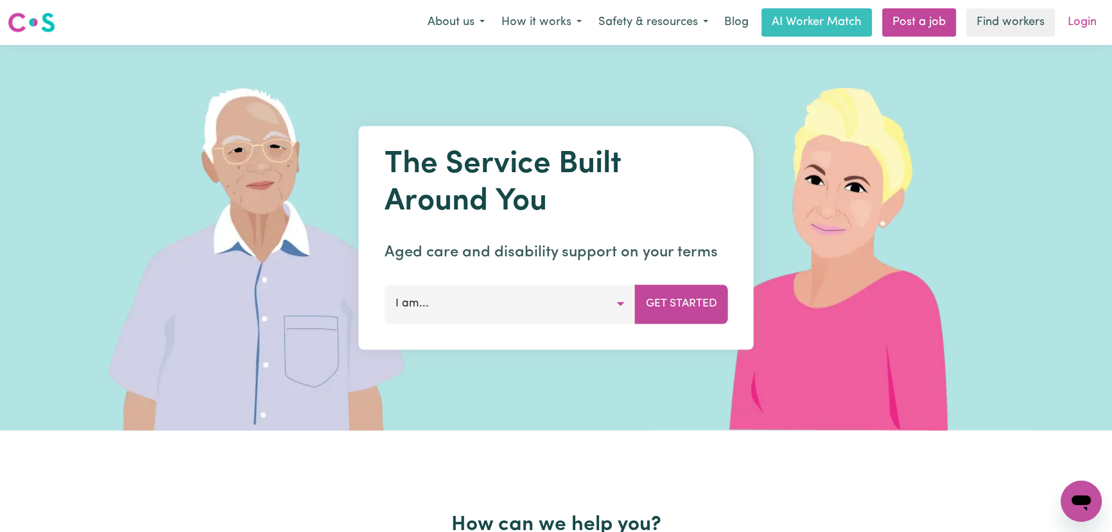
click at [1079, 27] on link "Login" at bounding box center [1082, 22] width 44 height 28
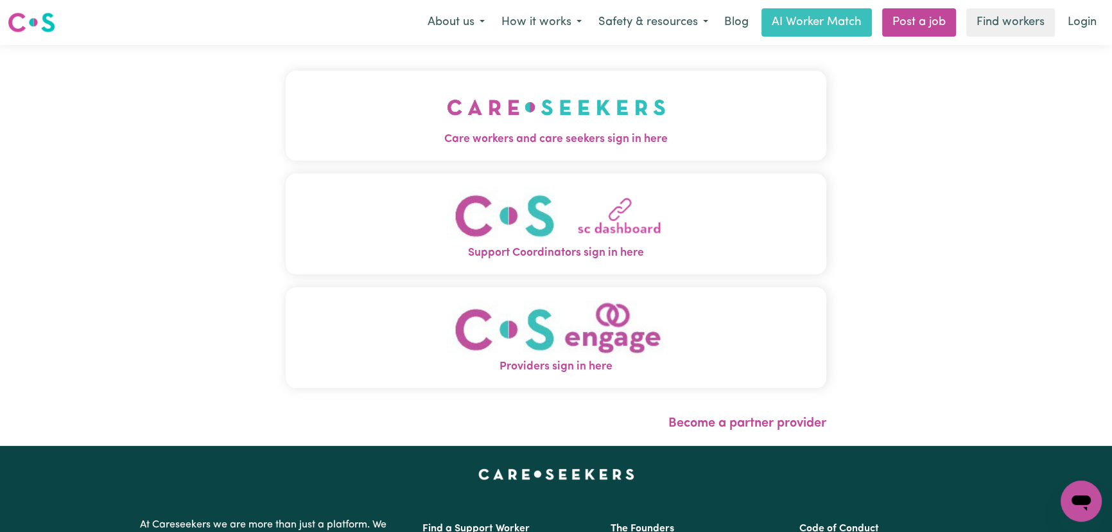
click at [492, 128] on button "Care workers and care seekers sign in here" at bounding box center [556, 116] width 541 height 90
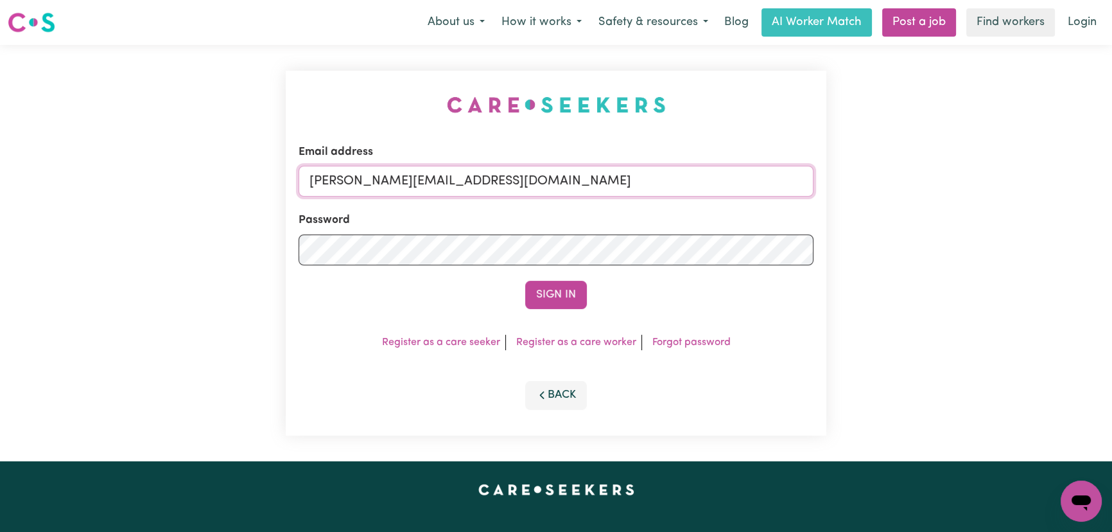
click at [568, 178] on input "[PERSON_NAME][EMAIL_ADDRESS][DOMAIN_NAME]" at bounding box center [556, 181] width 515 height 31
drag, startPoint x: 613, startPoint y: 180, endPoint x: 378, endPoint y: 180, distance: 235.6
click at [378, 180] on input "[EMAIL_ADDRESS][DOMAIN_NAME]" at bounding box center [556, 181] width 515 height 31
type input "[EMAIL_ADDRESS][DOMAIN_NAME]"
click at [565, 296] on button "Sign In" at bounding box center [556, 295] width 62 height 28
